Goal: Task Accomplishment & Management: Complete application form

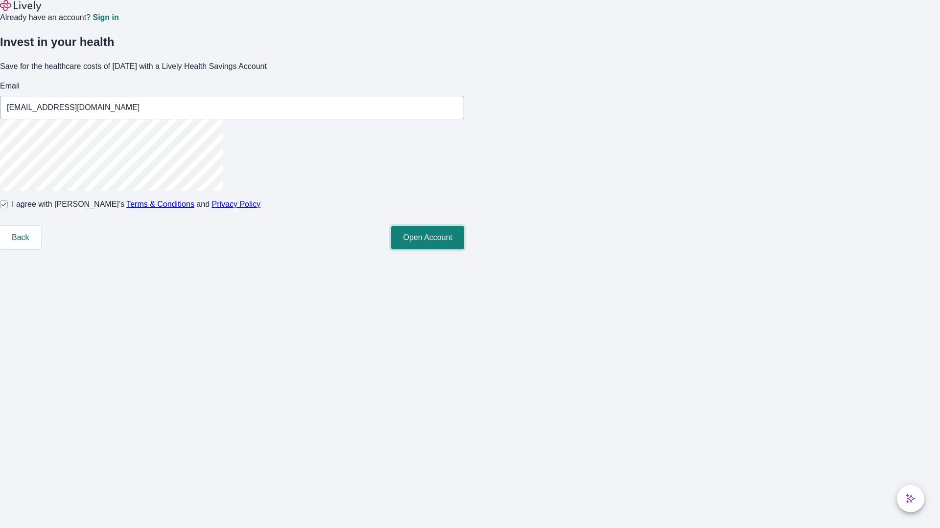
click at [464, 250] on button "Open Account" at bounding box center [427, 237] width 73 height 23
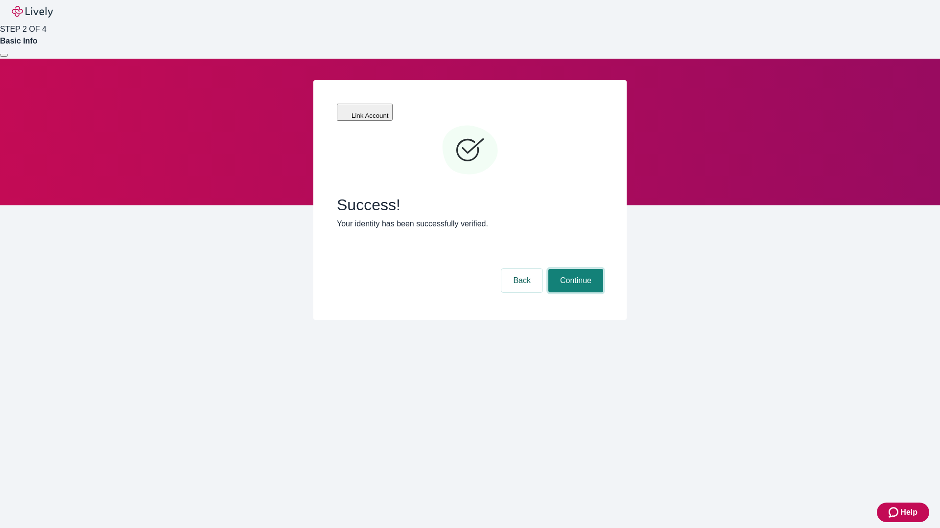
click at [574, 269] on button "Continue" at bounding box center [575, 280] width 55 height 23
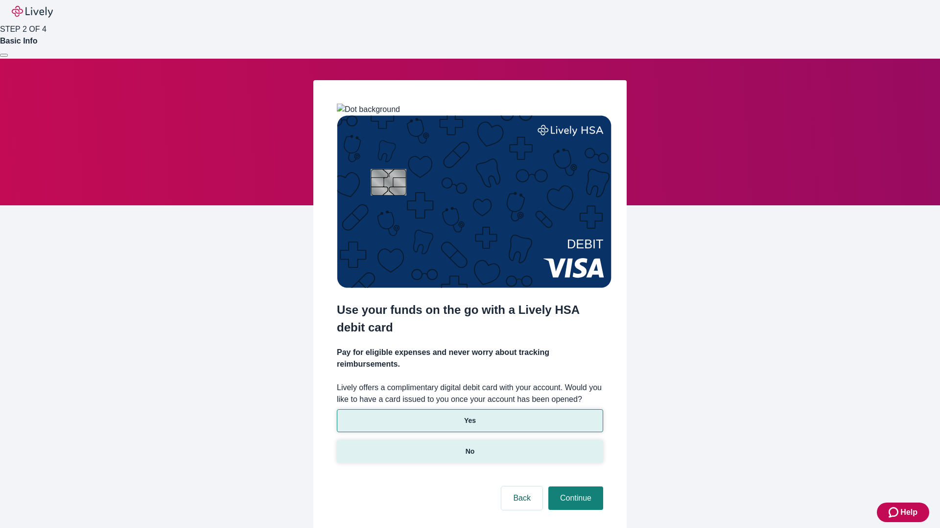
click at [469, 447] on p "No" at bounding box center [469, 452] width 9 height 10
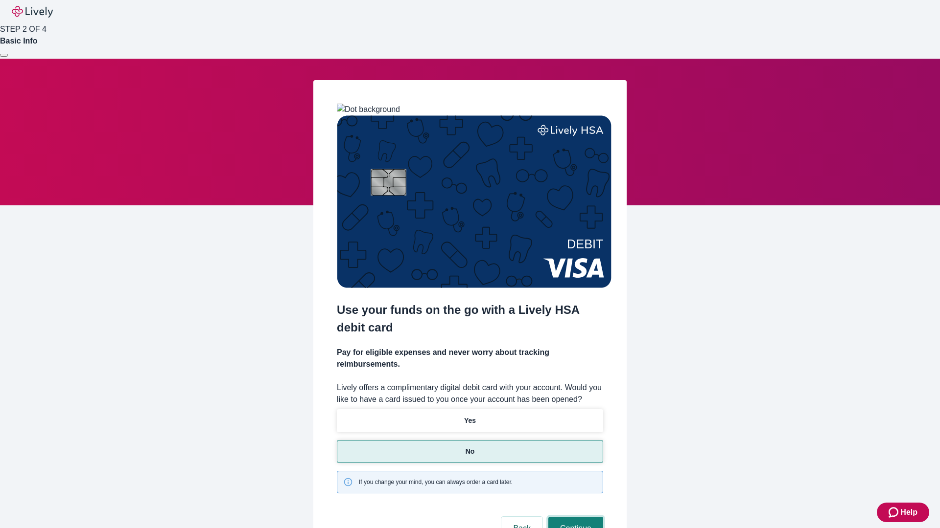
click at [574, 517] on button "Continue" at bounding box center [575, 528] width 55 height 23
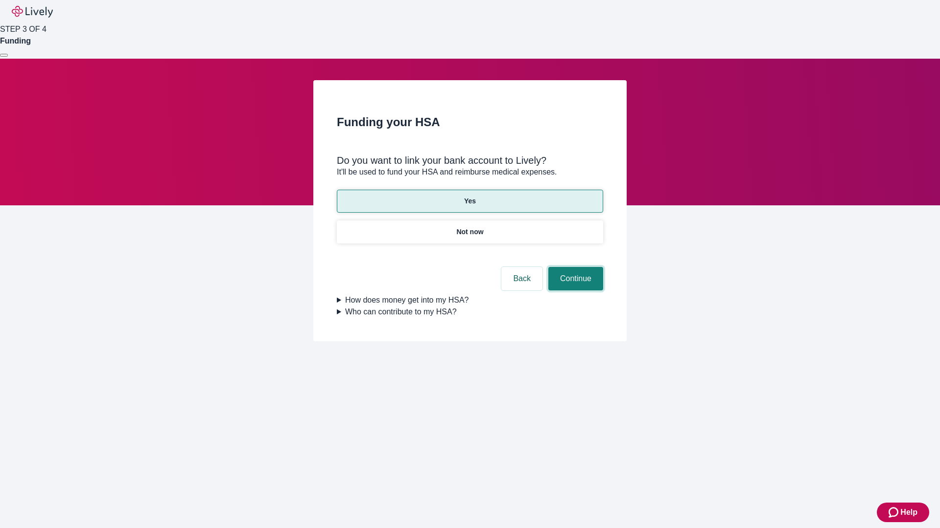
click at [574, 267] on button "Continue" at bounding box center [575, 278] width 55 height 23
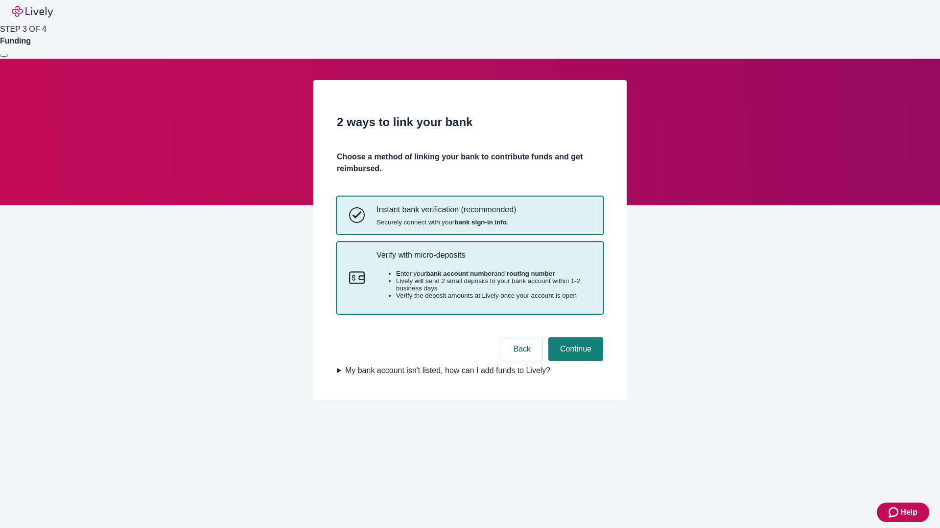
click at [483, 260] on p "Verify with micro-deposits" at bounding box center [483, 255] width 214 height 9
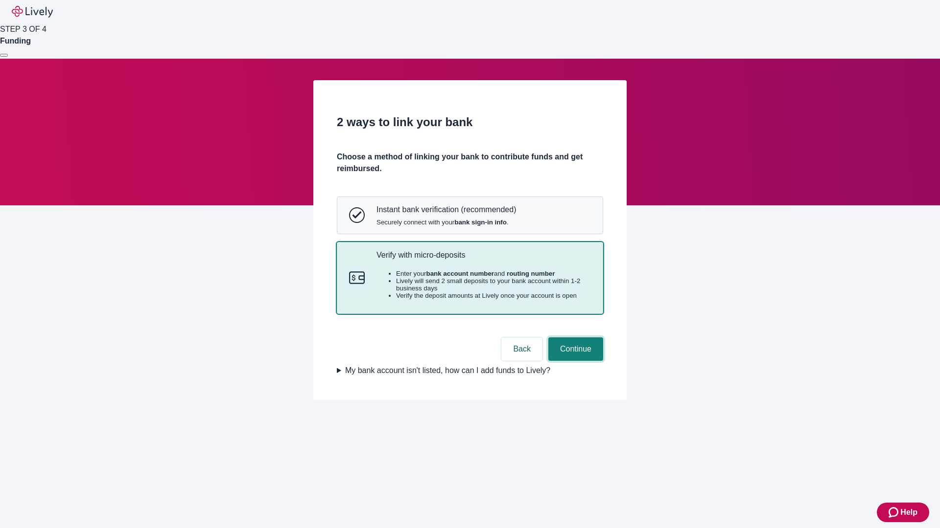
click at [574, 361] on button "Continue" at bounding box center [575, 349] width 55 height 23
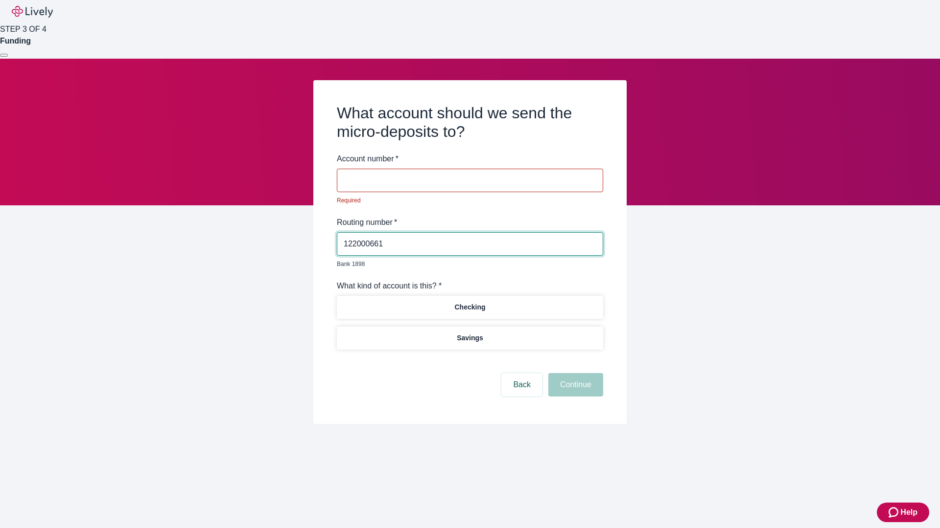
type input "122000661"
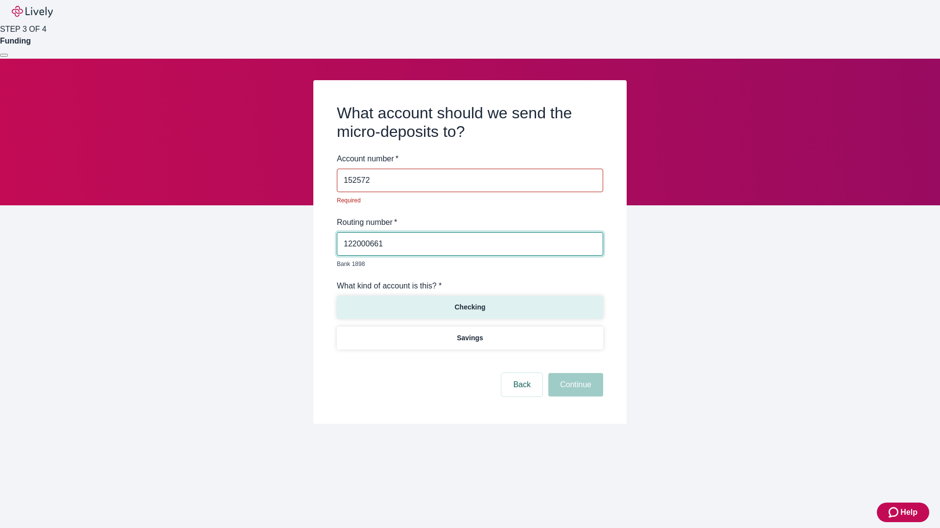
type input "152572"
click at [469, 302] on p "Checking" at bounding box center [469, 307] width 31 height 10
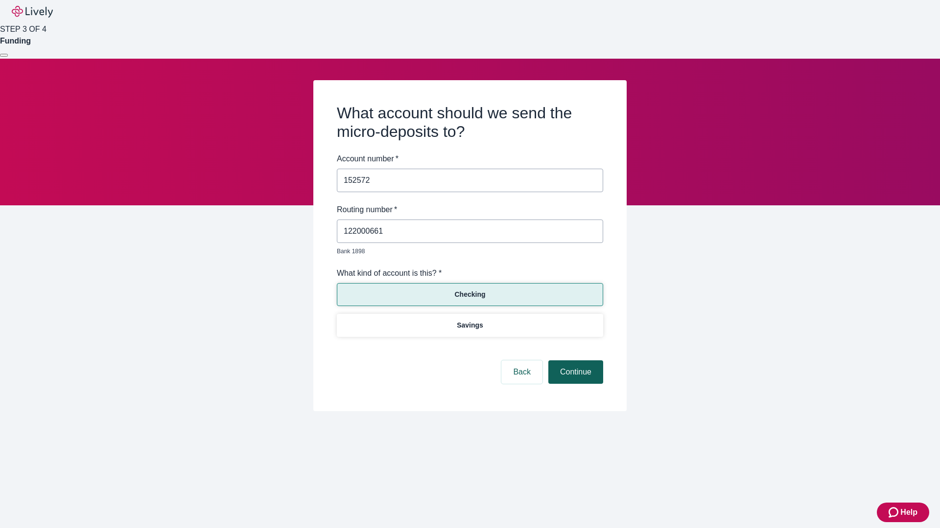
click at [574, 361] on button "Continue" at bounding box center [575, 372] width 55 height 23
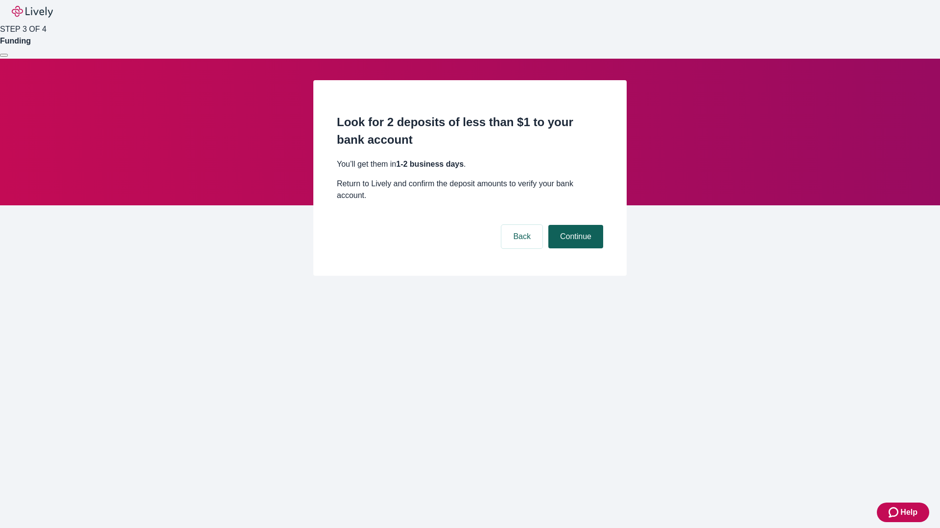
click at [574, 225] on button "Continue" at bounding box center [575, 236] width 55 height 23
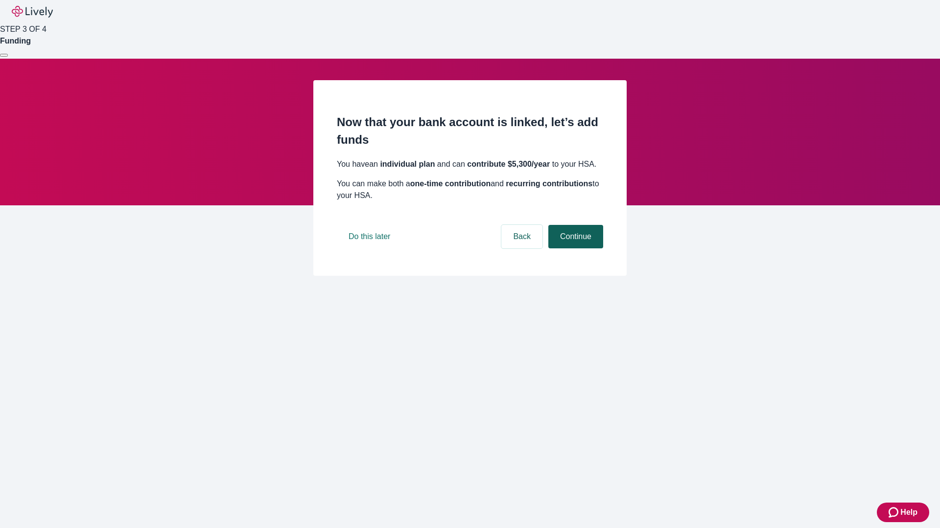
click at [574, 249] on button "Continue" at bounding box center [575, 236] width 55 height 23
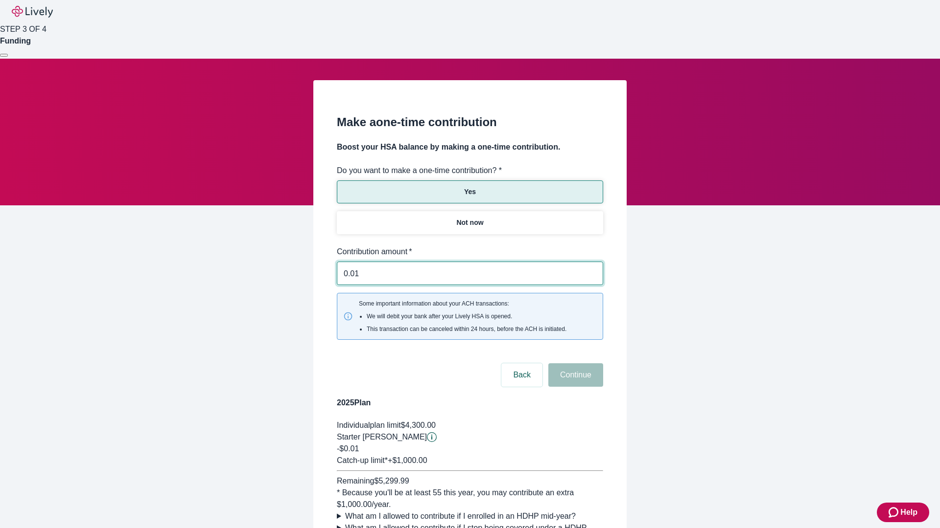
type input "0.01"
click at [574, 364] on button "Continue" at bounding box center [575, 375] width 55 height 23
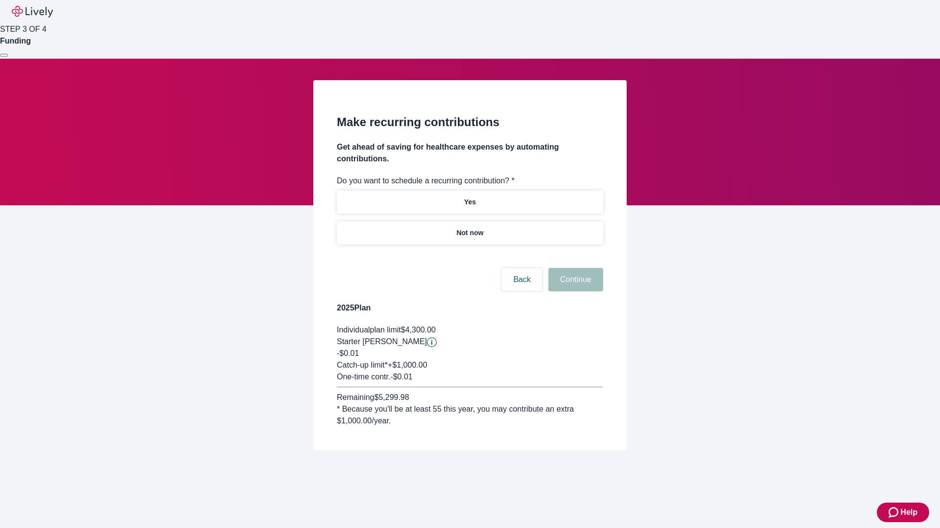
click at [469, 228] on p "Not now" at bounding box center [469, 233] width 27 height 10
click at [574, 268] on button "Continue" at bounding box center [575, 279] width 55 height 23
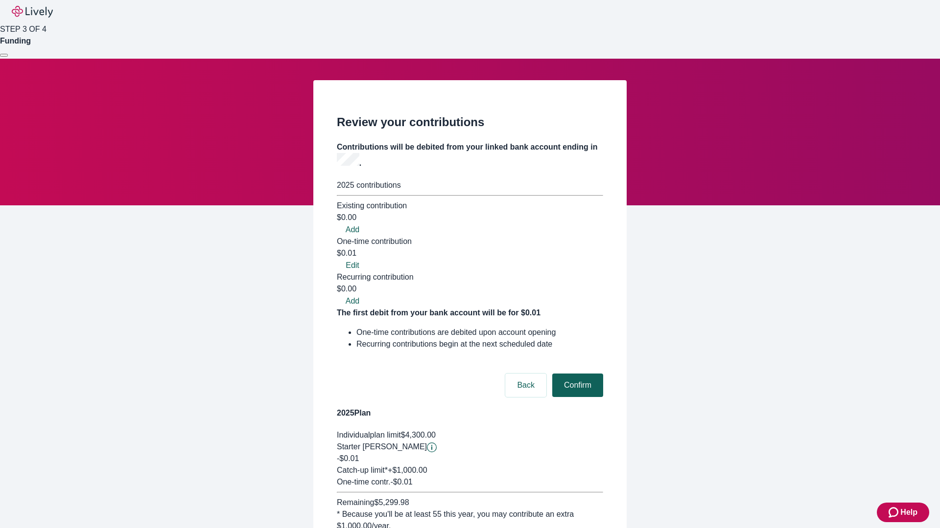
click at [576, 374] on button "Confirm" at bounding box center [577, 385] width 51 height 23
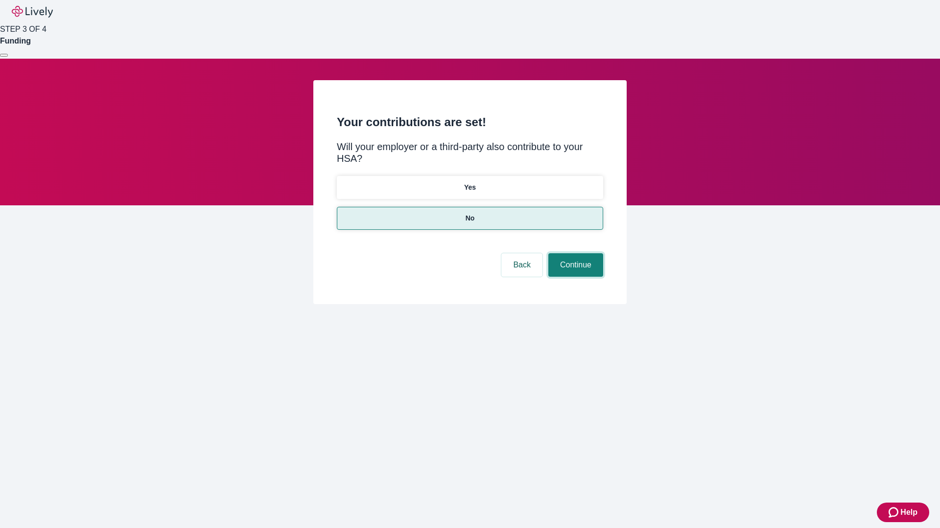
click at [574, 253] on button "Continue" at bounding box center [575, 264] width 55 height 23
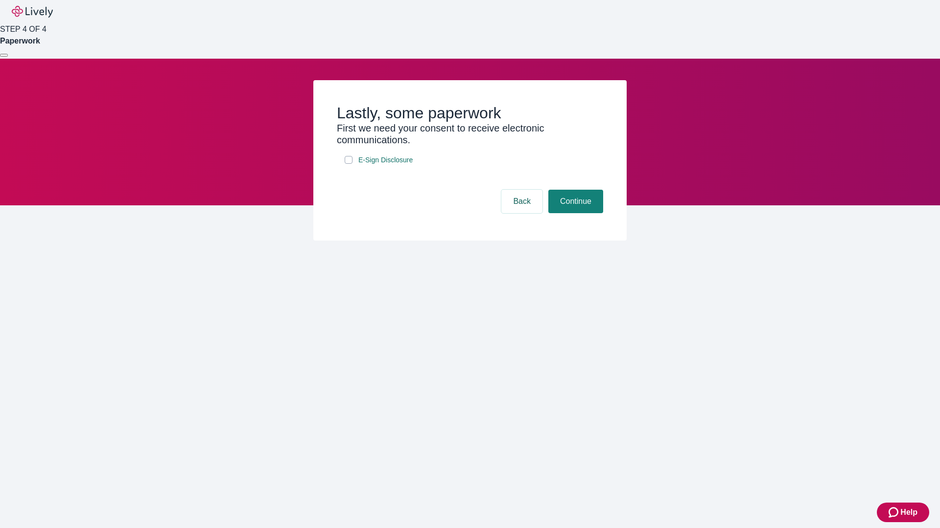
click at [348, 164] on input "E-Sign Disclosure" at bounding box center [348, 160] width 8 height 8
checkbox input "true"
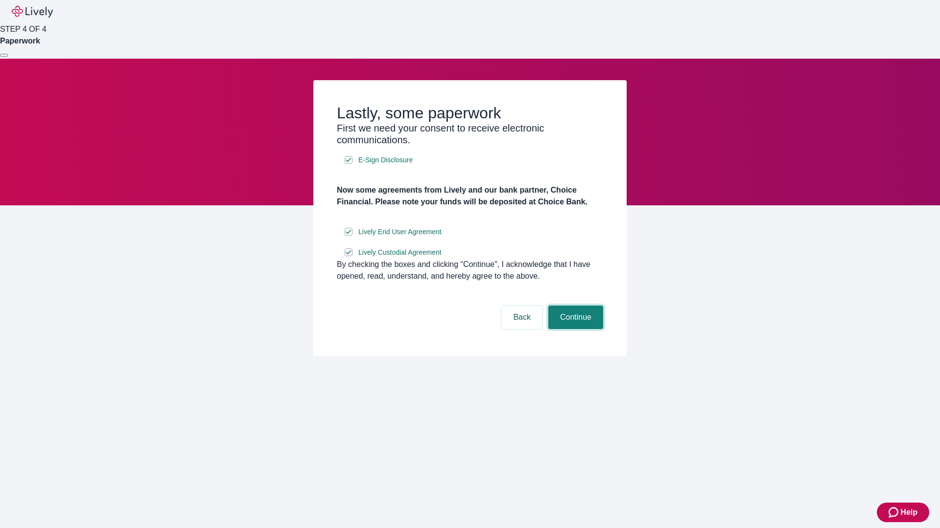
click at [574, 329] on button "Continue" at bounding box center [575, 317] width 55 height 23
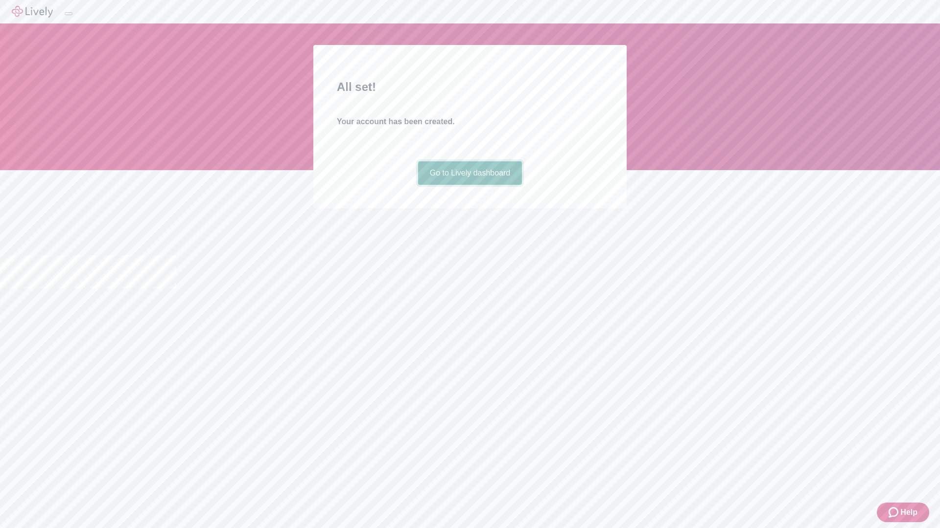
click at [469, 185] on link "Go to Lively dashboard" at bounding box center [470, 172] width 104 height 23
